Goal: Find specific page/section: Find specific page/section

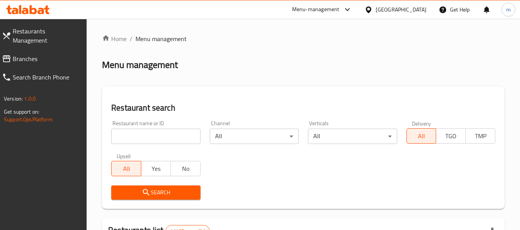
click at [160, 136] on input "search" at bounding box center [155, 136] width 89 height 15
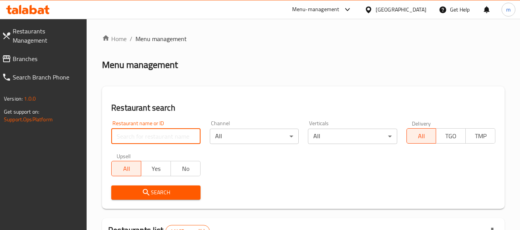
paste input "643462"
type input "643462"
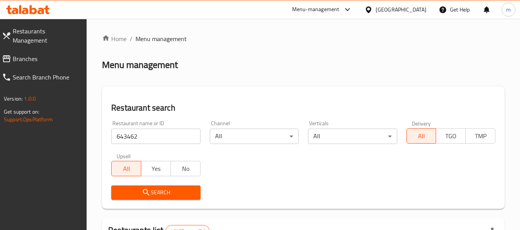
click at [150, 190] on icon "submit" at bounding box center [146, 192] width 9 height 9
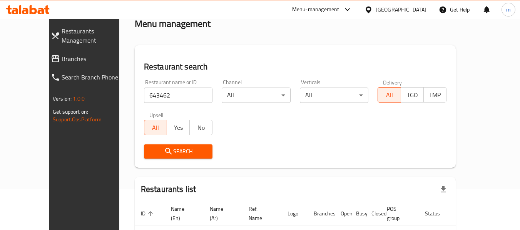
scroll to position [84, 0]
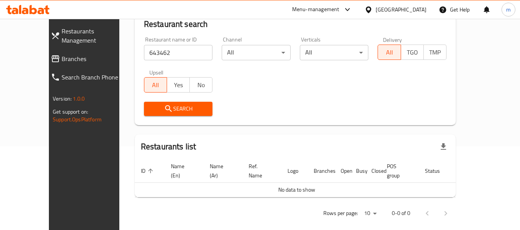
click at [156, 110] on span "Search" at bounding box center [178, 109] width 57 height 10
click at [62, 54] on span "Branches" at bounding box center [96, 58] width 68 height 9
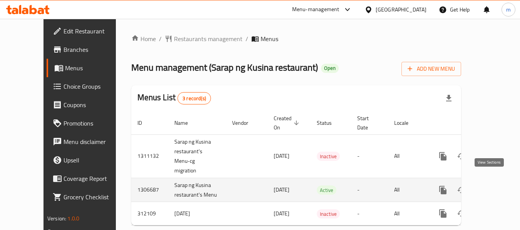
click at [495, 187] on icon "enhanced table" at bounding box center [498, 190] width 7 height 7
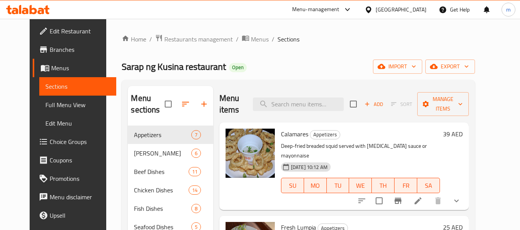
click at [36, 5] on icon at bounding box center [27, 9] width 43 height 9
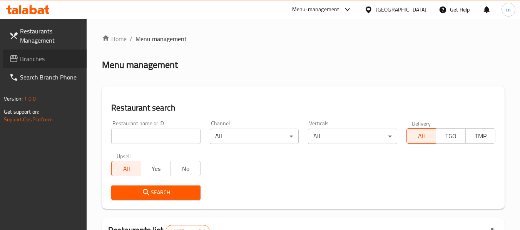
click at [44, 58] on span "Branches" at bounding box center [50, 58] width 61 height 9
click at [151, 138] on input "search" at bounding box center [155, 136] width 89 height 15
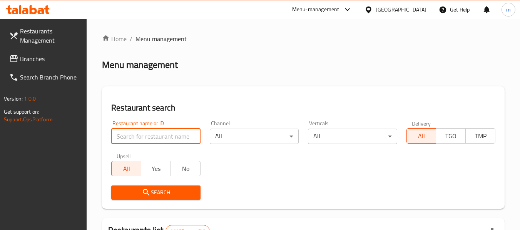
paste input "741210"
type input "741210"
